Goal: Navigation & Orientation: Find specific page/section

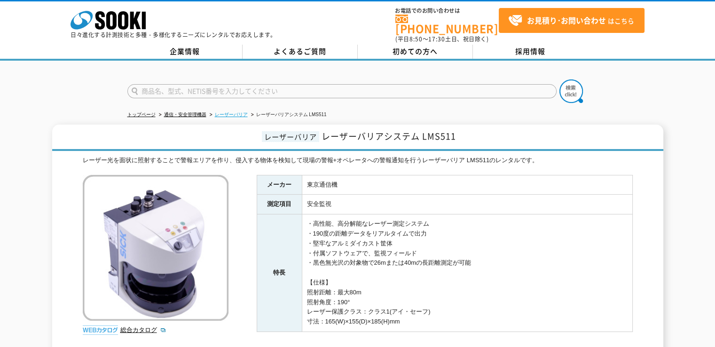
click at [243, 112] on link "レーザーバリア" at bounding box center [231, 114] width 33 height 5
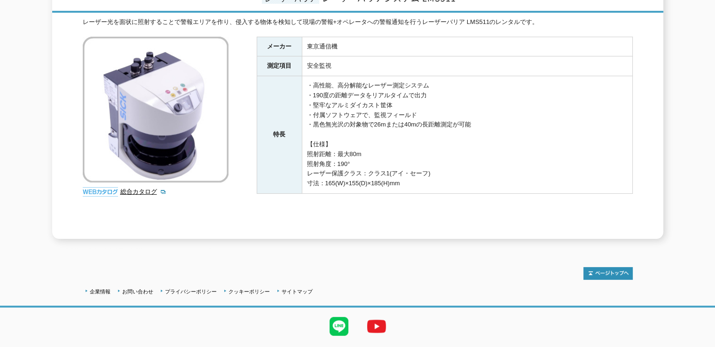
scroll to position [158, 0]
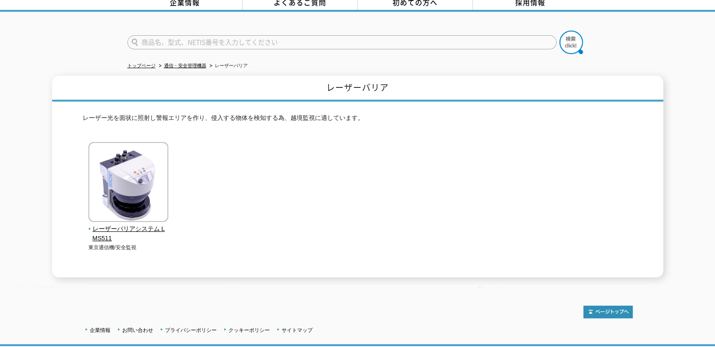
scroll to position [107, 0]
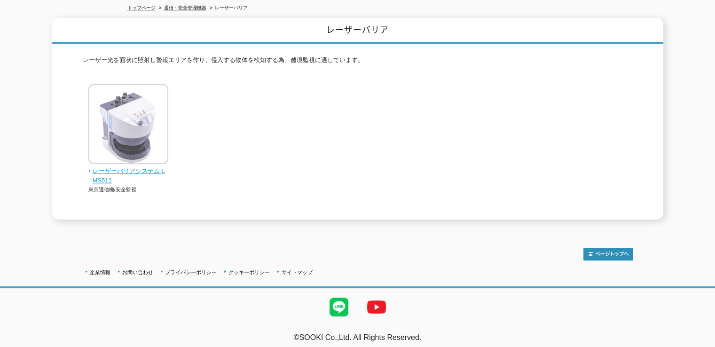
click at [119, 166] on span "レーザーバリアシステム LMS511" at bounding box center [128, 176] width 80 height 20
